Goal: Transaction & Acquisition: Purchase product/service

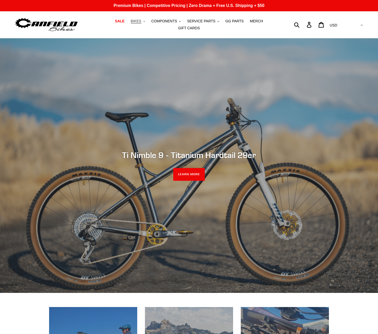
click at [141, 21] on span "BIKES" at bounding box center [136, 21] width 11 height 4
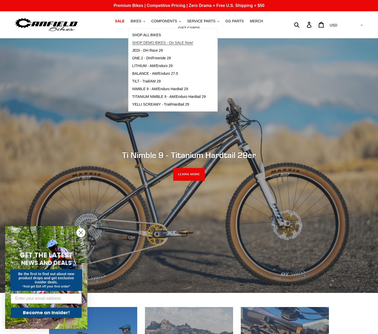
click at [159, 44] on span "SHOP DEMO BIKES - On SALE Now!" at bounding box center [162, 43] width 61 height 4
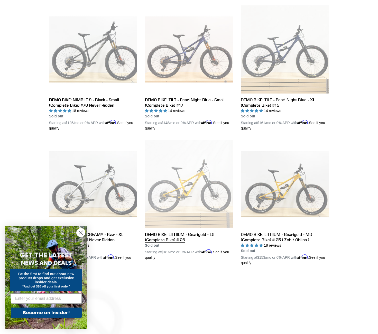
scroll to position [688, 0]
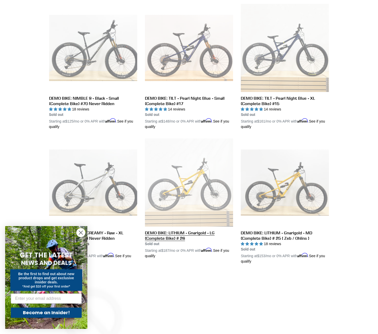
click at [198, 180] on link "DEMO BIKE: LITHIUM - Gnarigold - LG (Complete Bike) # 26" at bounding box center [189, 199] width 88 height 120
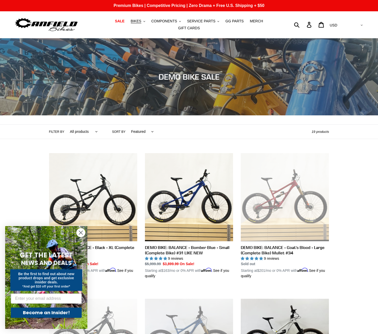
scroll to position [0, 0]
click at [139, 21] on span "BIKES" at bounding box center [136, 21] width 11 height 4
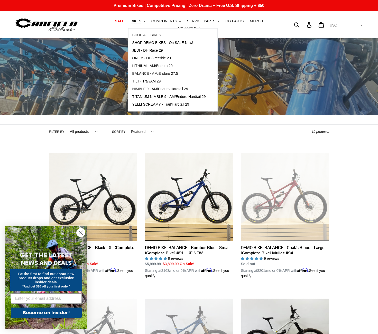
click at [151, 36] on span "SHOP ALL BIKES" at bounding box center [146, 35] width 29 height 4
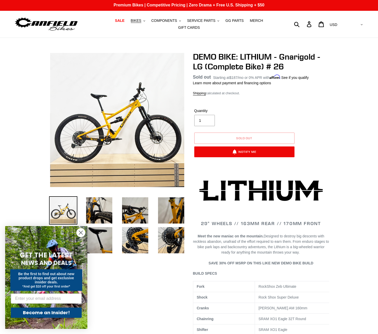
scroll to position [1, 0]
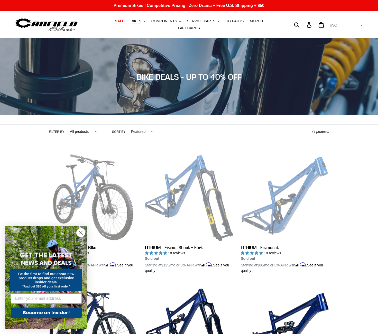
click at [123, 22] on span "SALE" at bounding box center [120, 21] width 10 height 4
